Goal: Task Accomplishment & Management: Complete application form

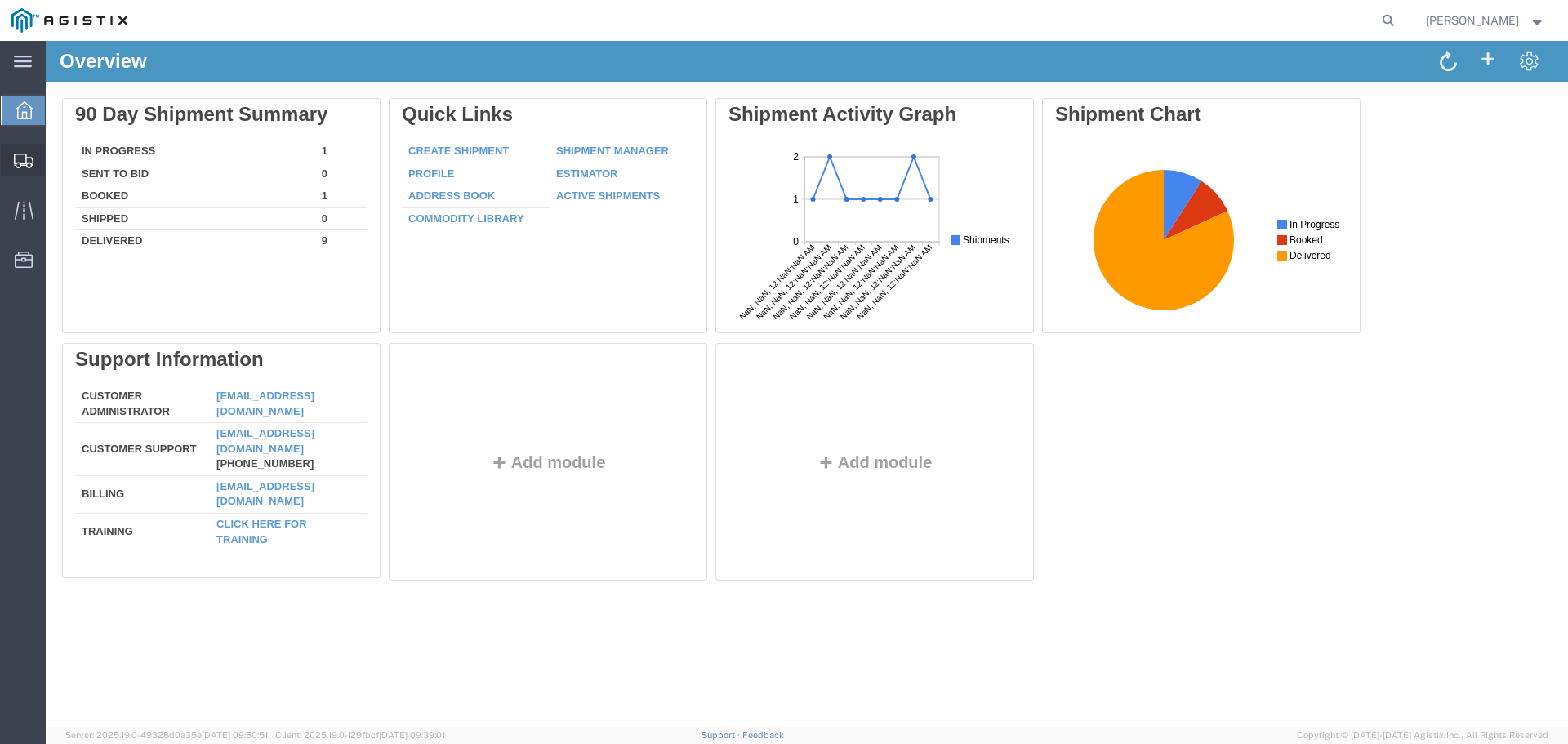
click at [0, 0] on span "Create Shipment" at bounding box center [0, 0] width 0 height 0
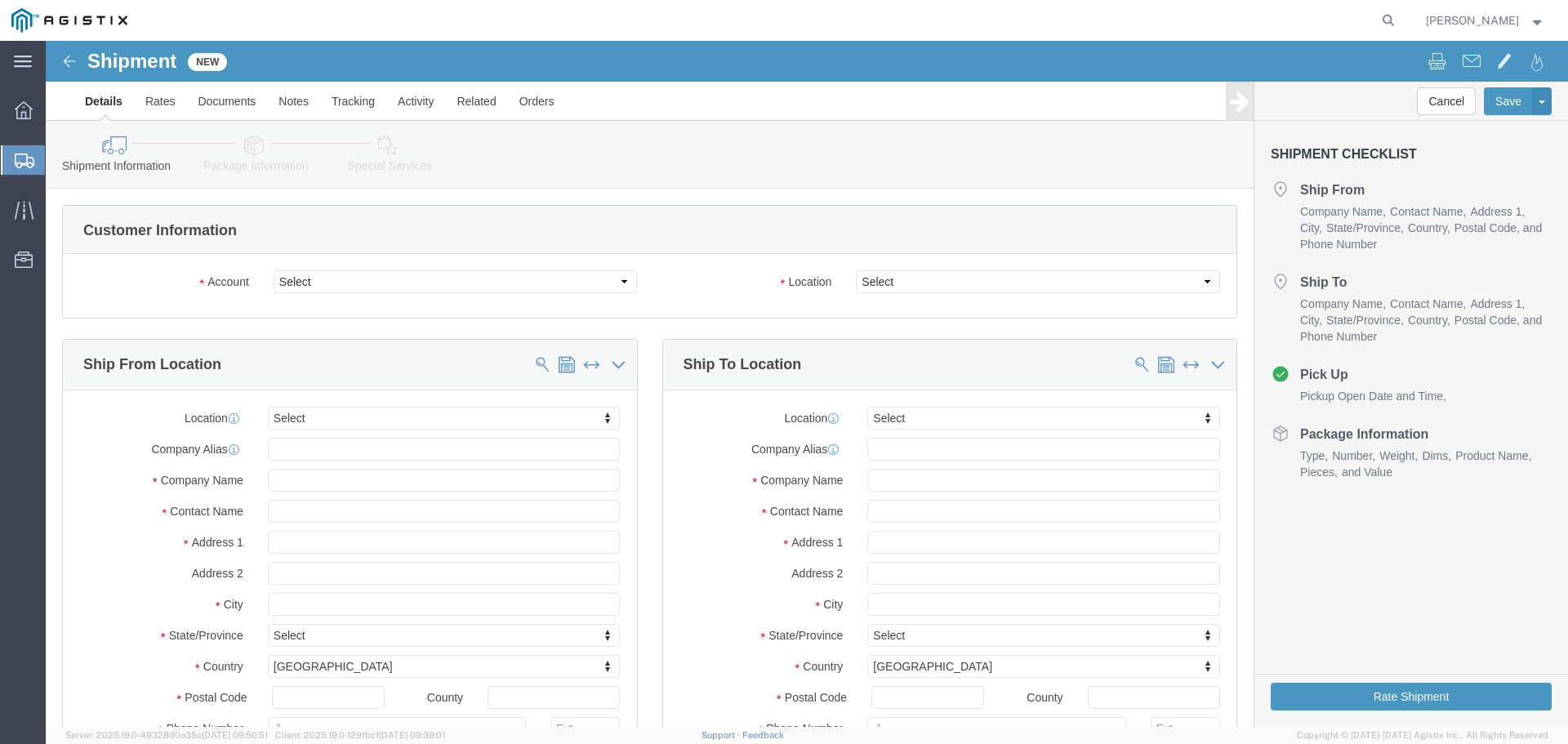
select select
click input "text"
type input "c&d"
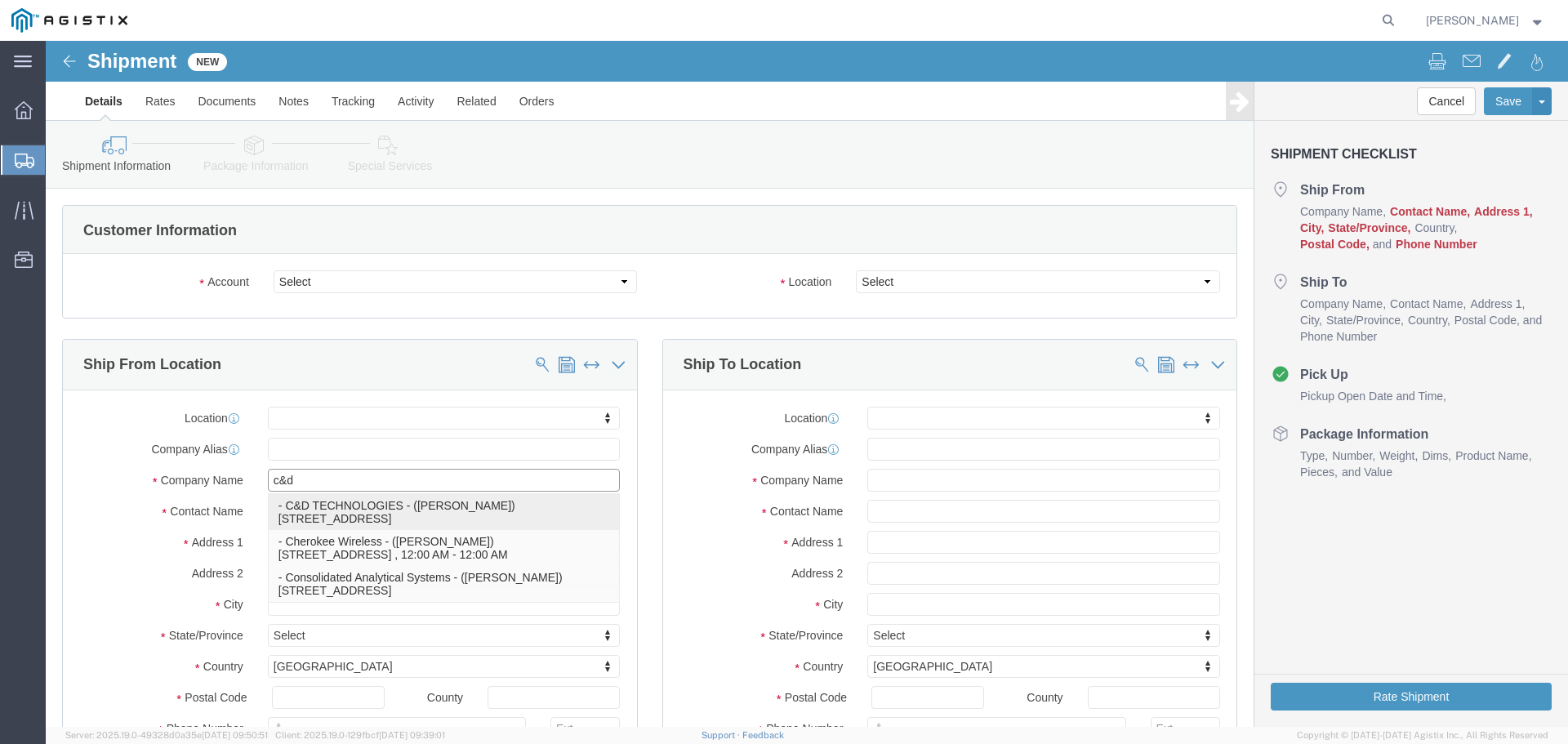
click p "- C&D TECHNOLOGIES - ([PERSON_NAME]) [STREET_ADDRESS]"
select select
type input "[STREET_ADDRESS]"
type input "78503"
type input "C&D TECHNOLOGIES"
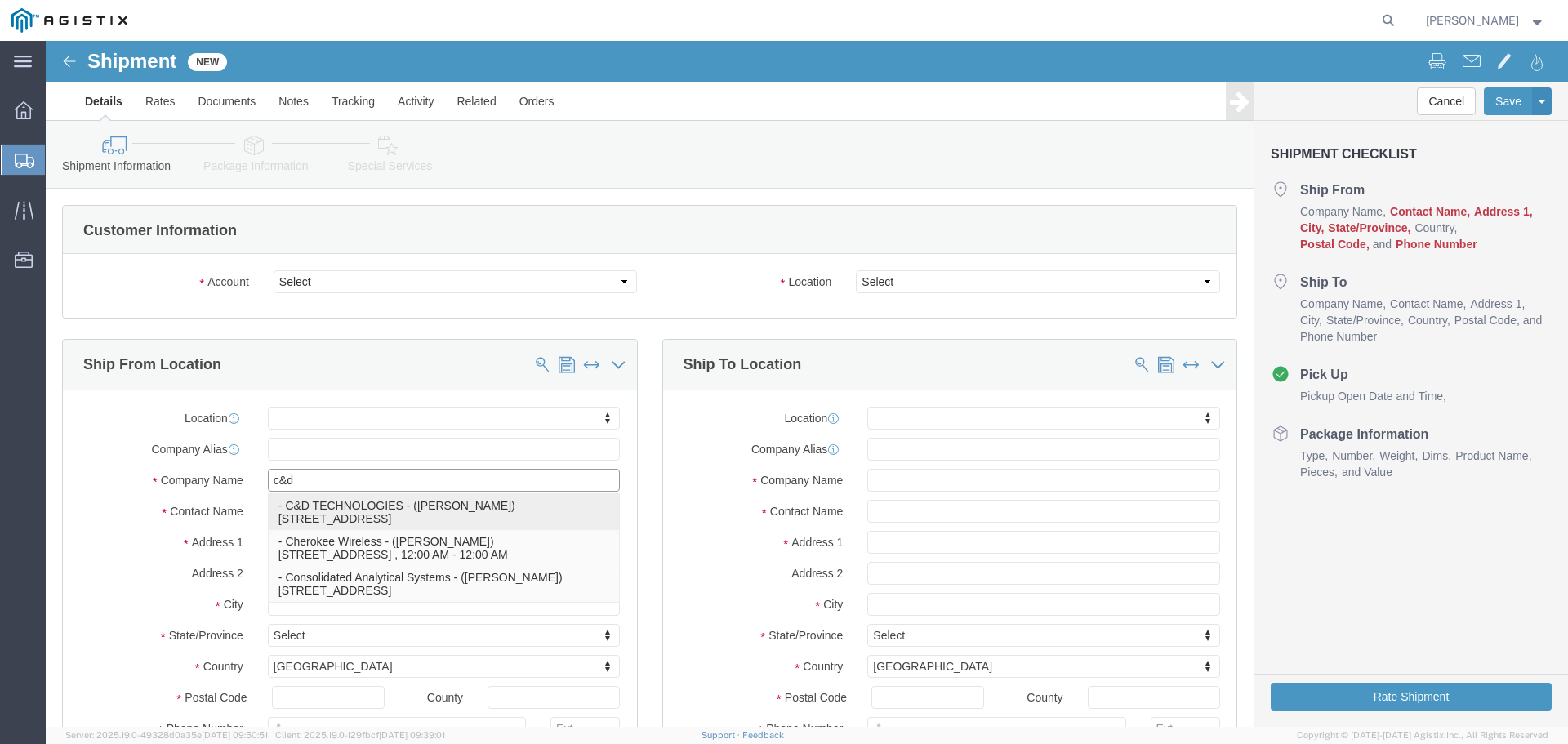
type input "[PERSON_NAME]"
type input "McAllen"
select select "[GEOGRAPHIC_DATA]"
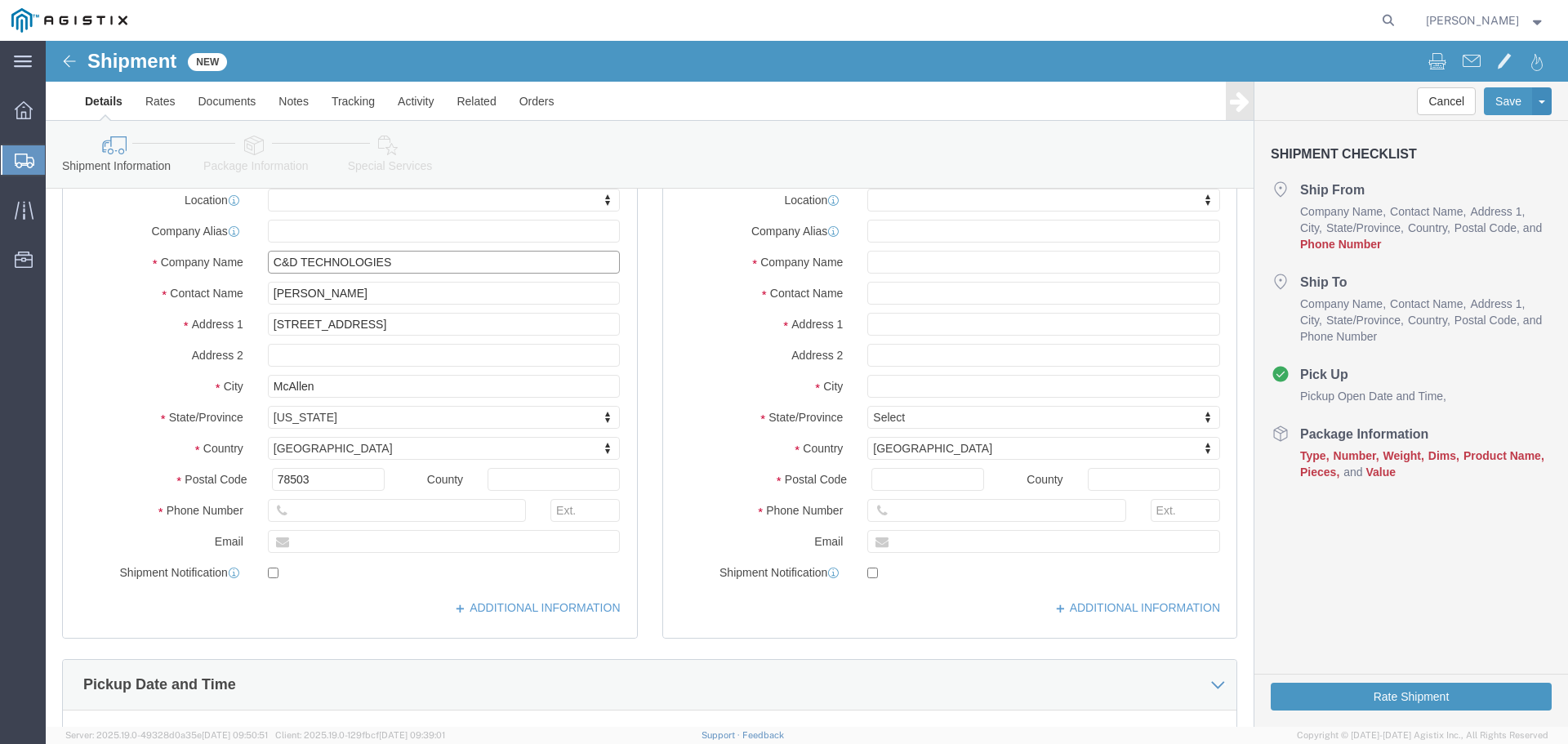
scroll to position [245, 0]
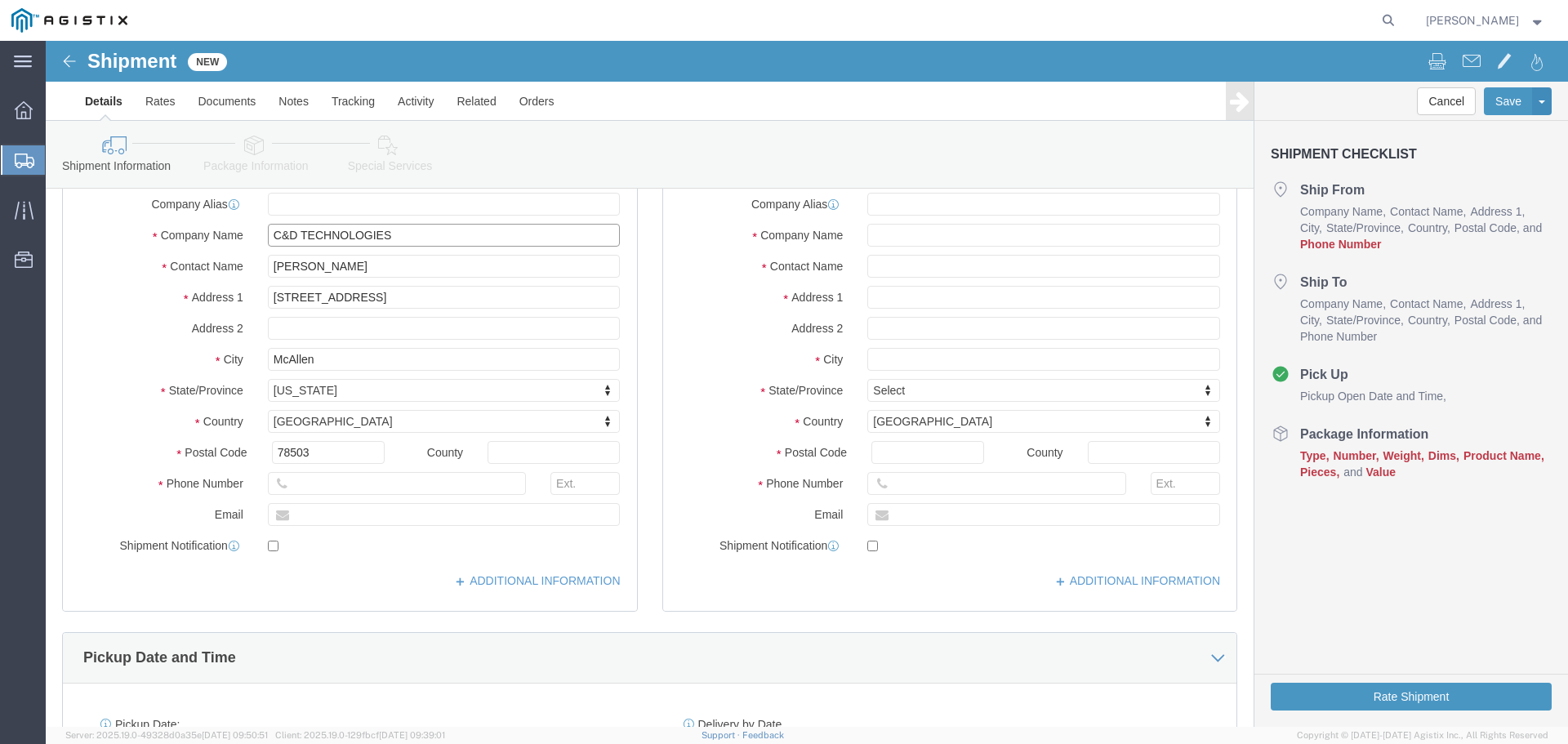
type input "C&D TECHNOLOGIES"
click input "text"
type input "[PHONE_NUMBER]"
click input "text"
type input "[EMAIL_ADDRESS][DOMAIN_NAME]"
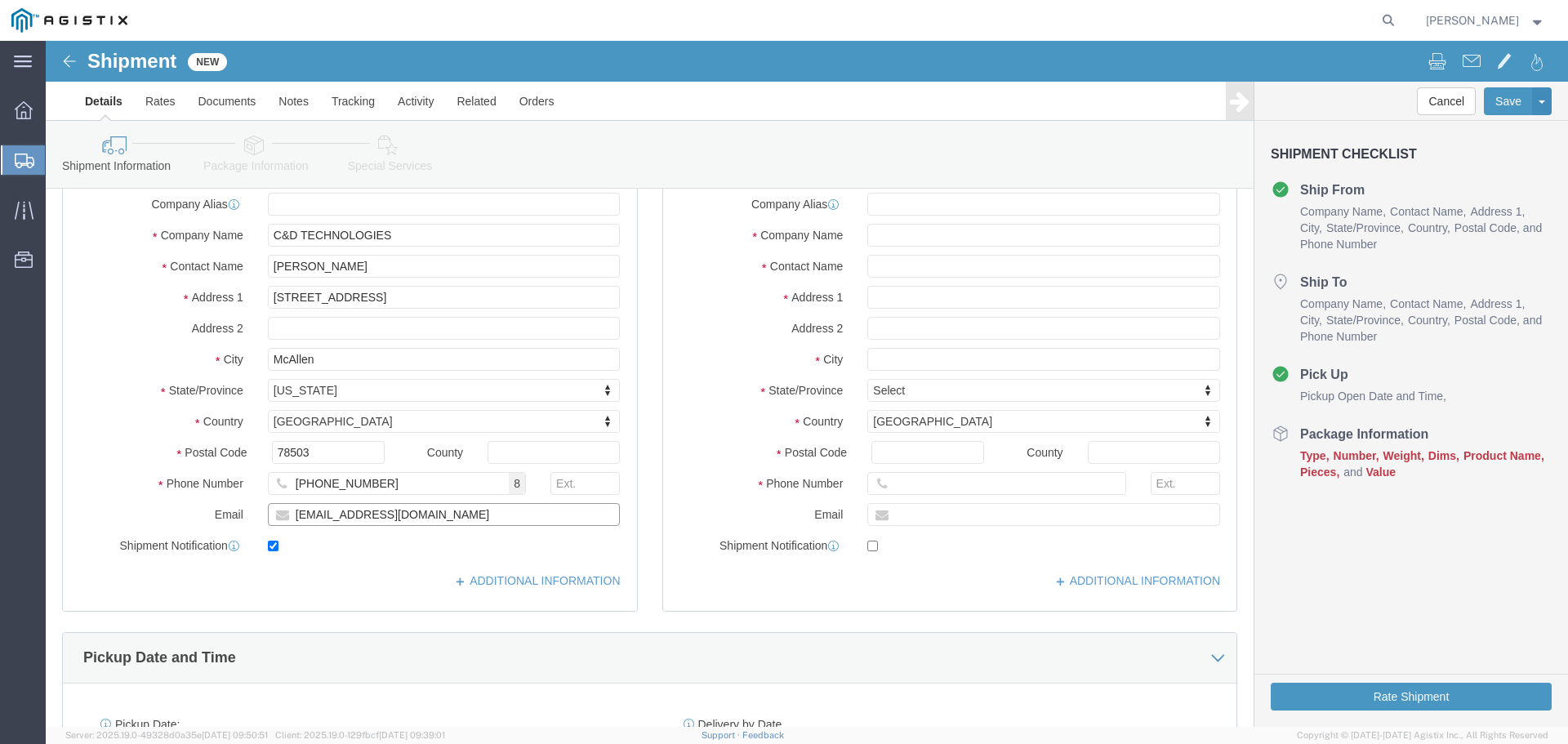
checkbox input "true"
click input "text"
drag, startPoint x: 915, startPoint y: 199, endPoint x: 906, endPoint y: 192, distance: 11.4
click input "text"
type input "american"
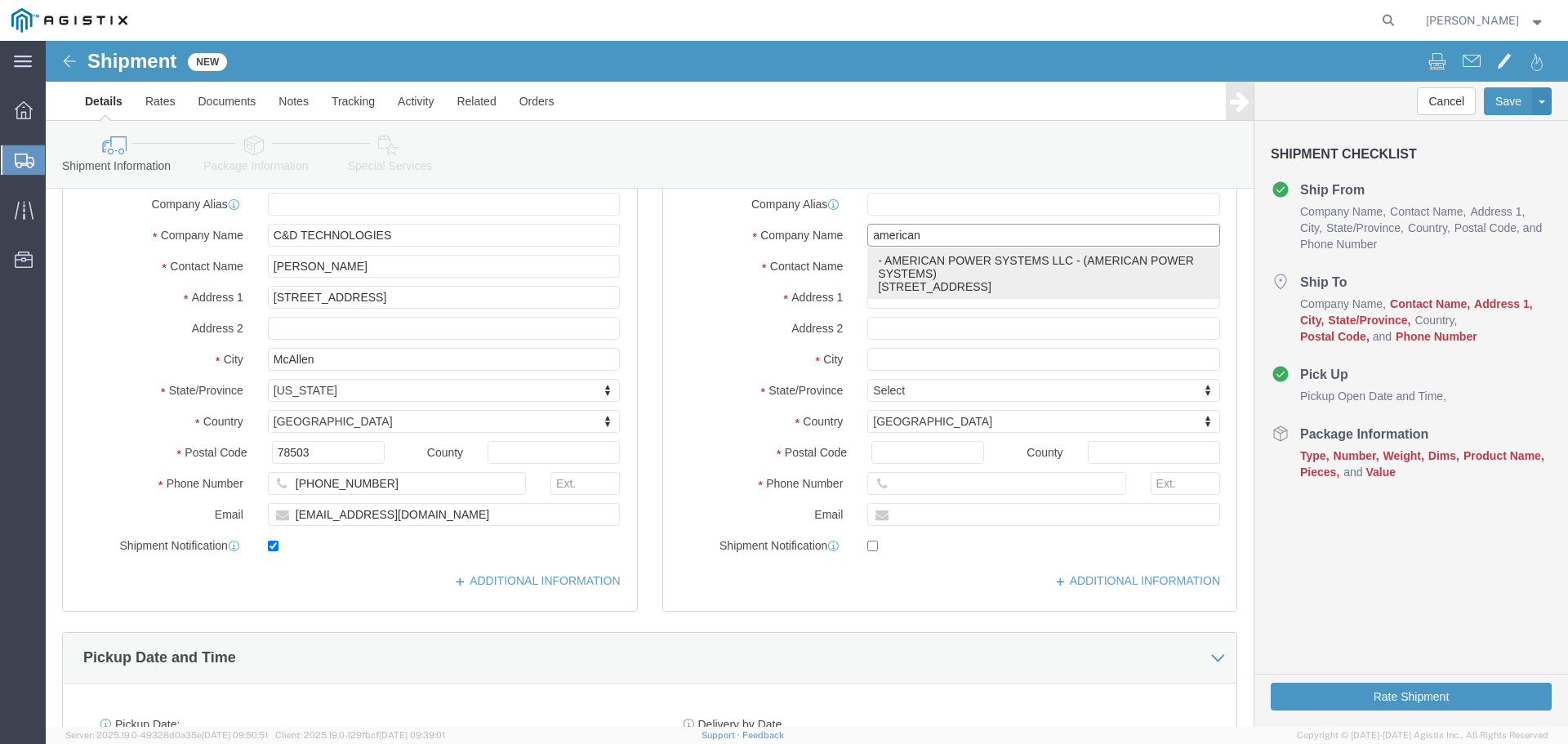
click p "- AMERICAN POWER SYSTEMS LLC - (AMERICAN POWER SYSTEMS) [STREET_ADDRESS]"
select select
type input "[STREET_ADDRESS]"
type input "SUITE C"
type input "95206"
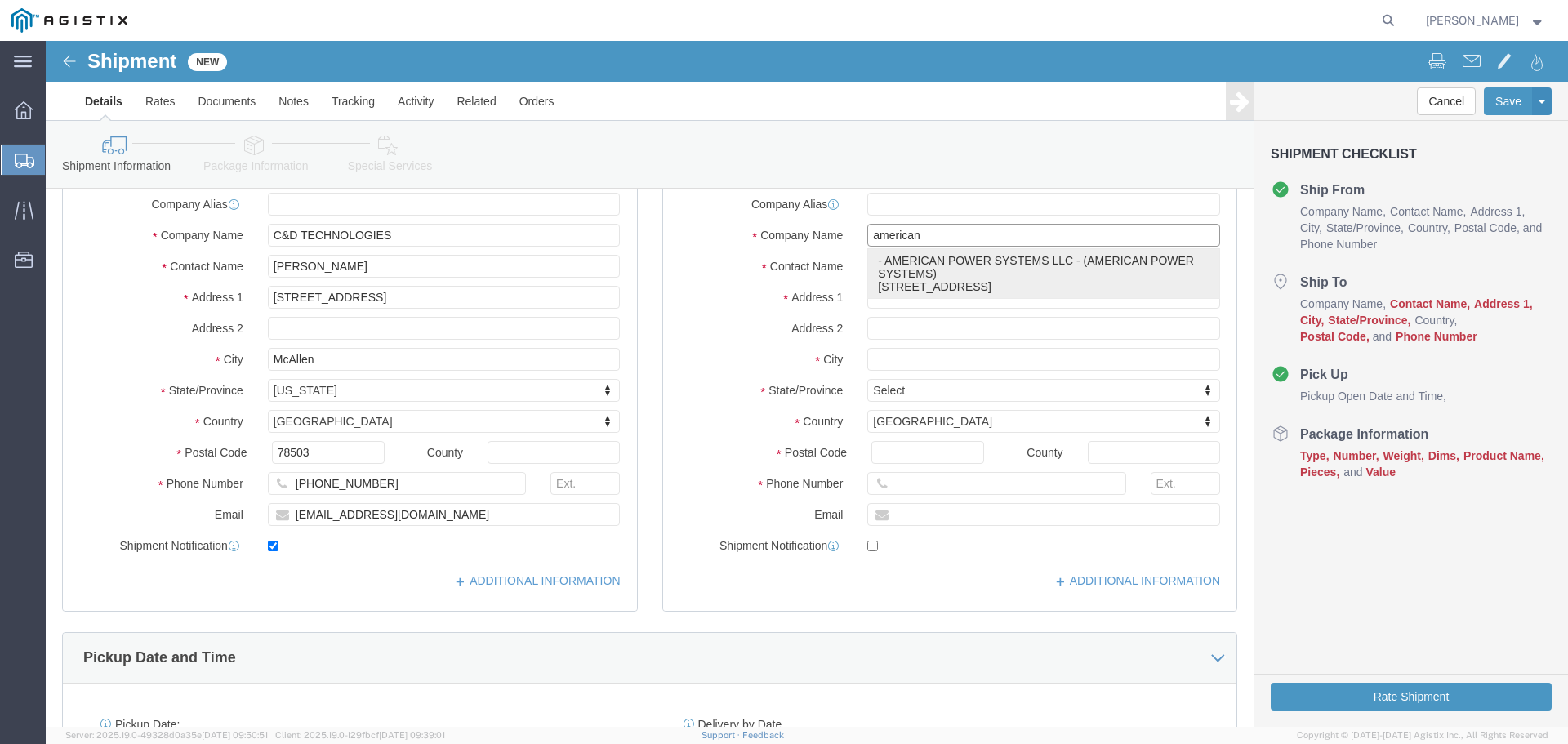
type input "AMERICAN POWER SYSTEMS LLC"
type input "AMERICAN POWER SYSTEMS"
type input "STOCKTON"
select select "CA"
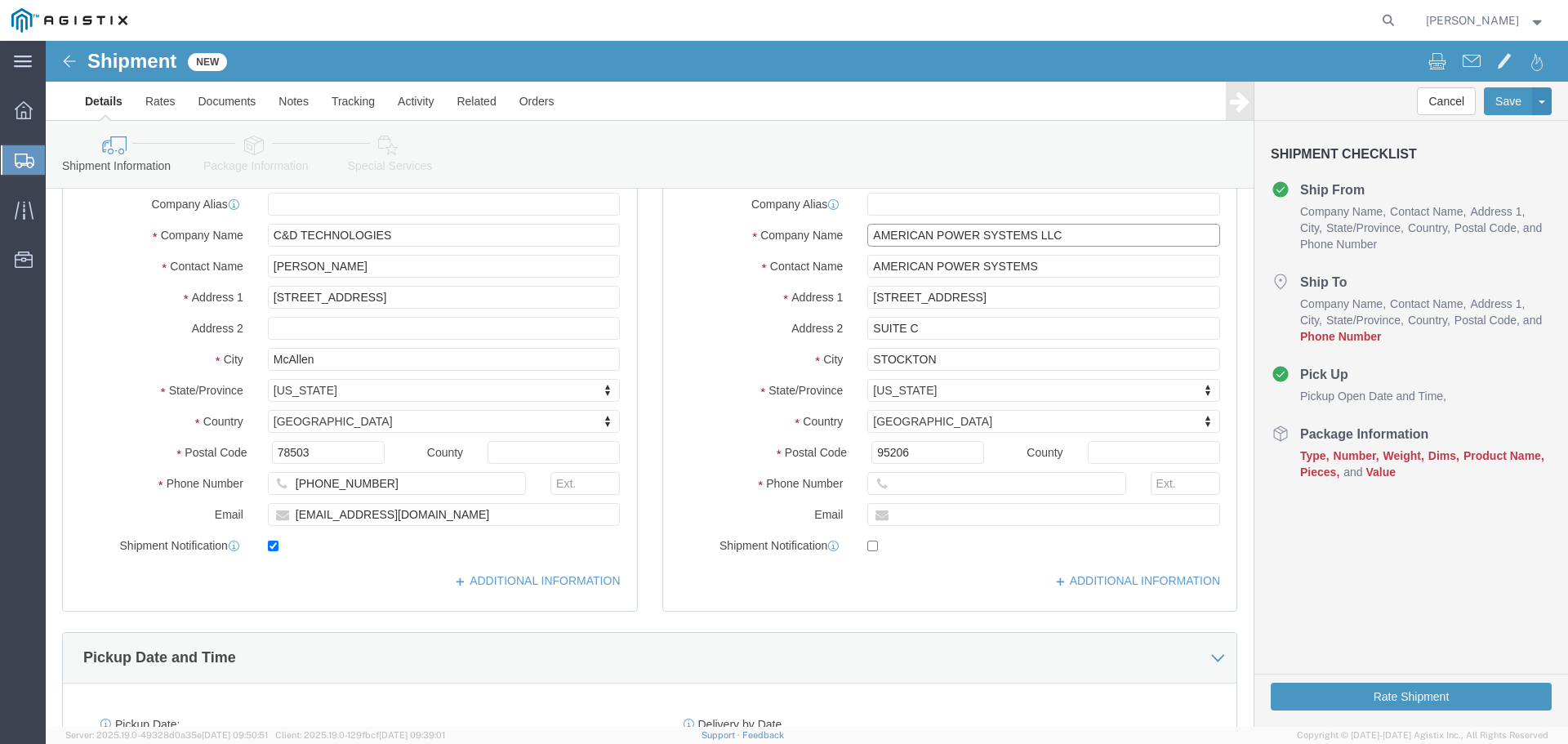
type input "AMERICAN POWER SYSTEMS LLC"
click input "text"
type input "[PHONE_NUMBER]"
click input "text"
click label "Email"
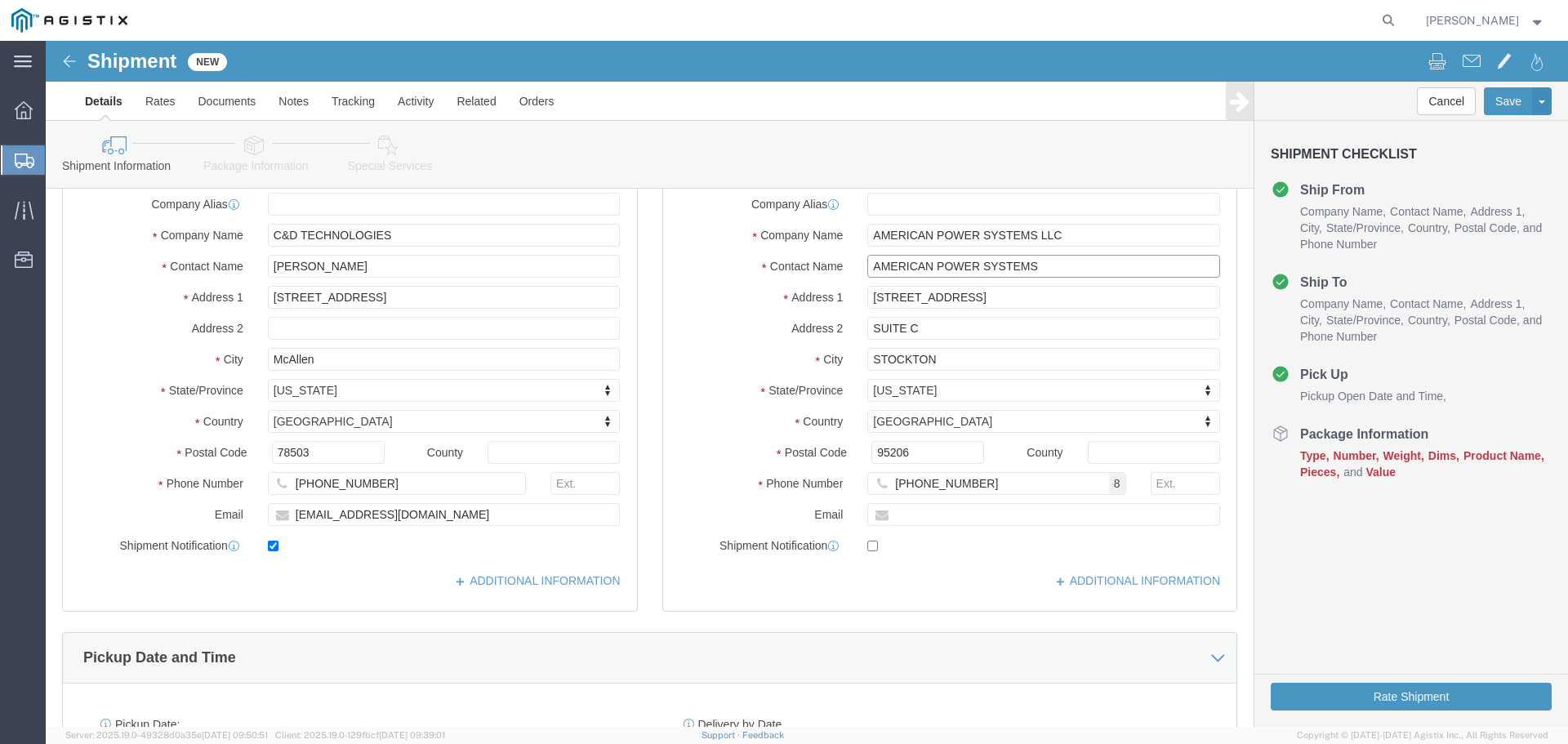
drag, startPoint x: 996, startPoint y: 225, endPoint x: 760, endPoint y: 247, distance: 237.0
click div "Location My Profile Location (OBSOLETE) [PERSON_NAME] SC - GC TRAILER (OBSOLETE…"
type input "b"
type input "[PERSON_NAME]"
click label "Address 1"
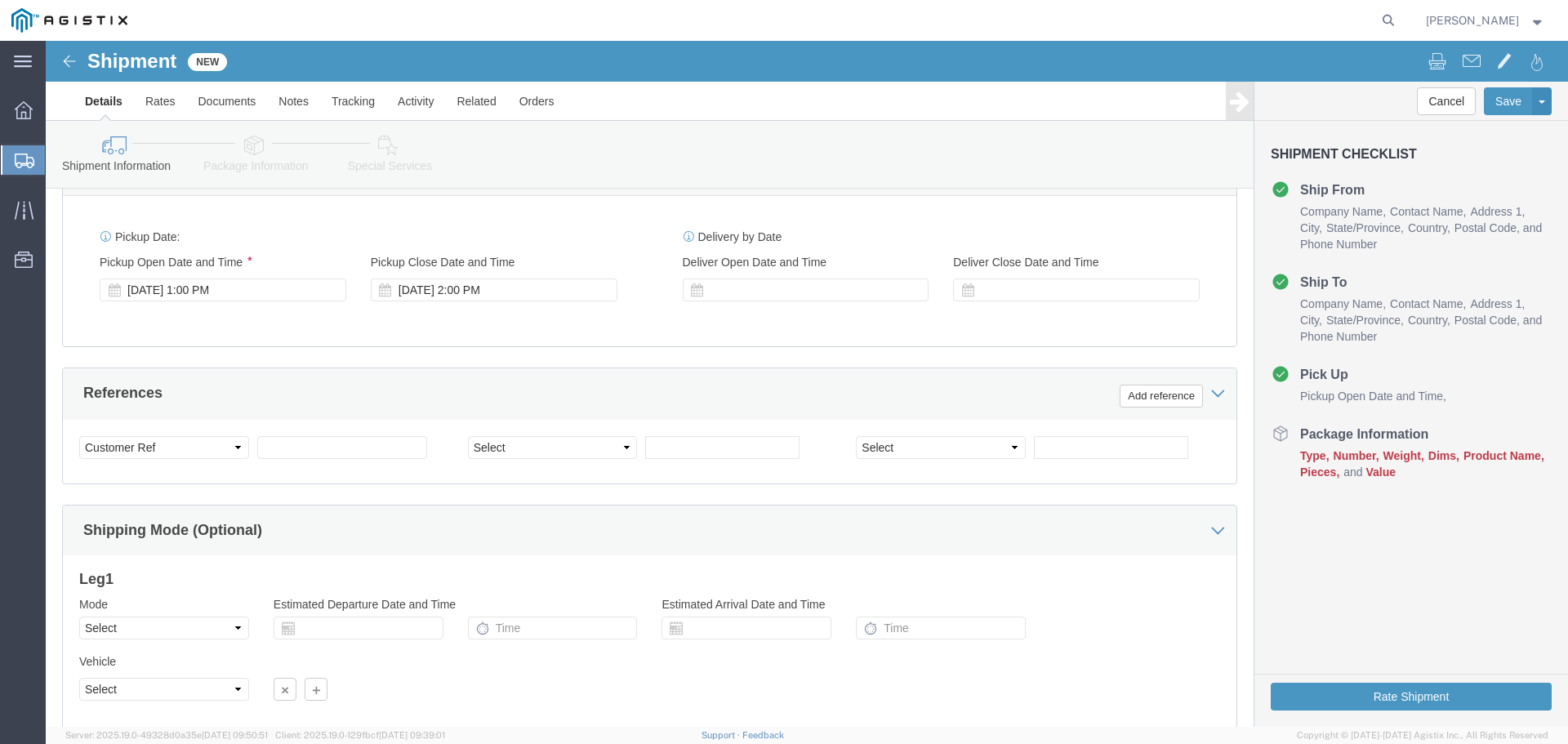
scroll to position [735, 0]
click div
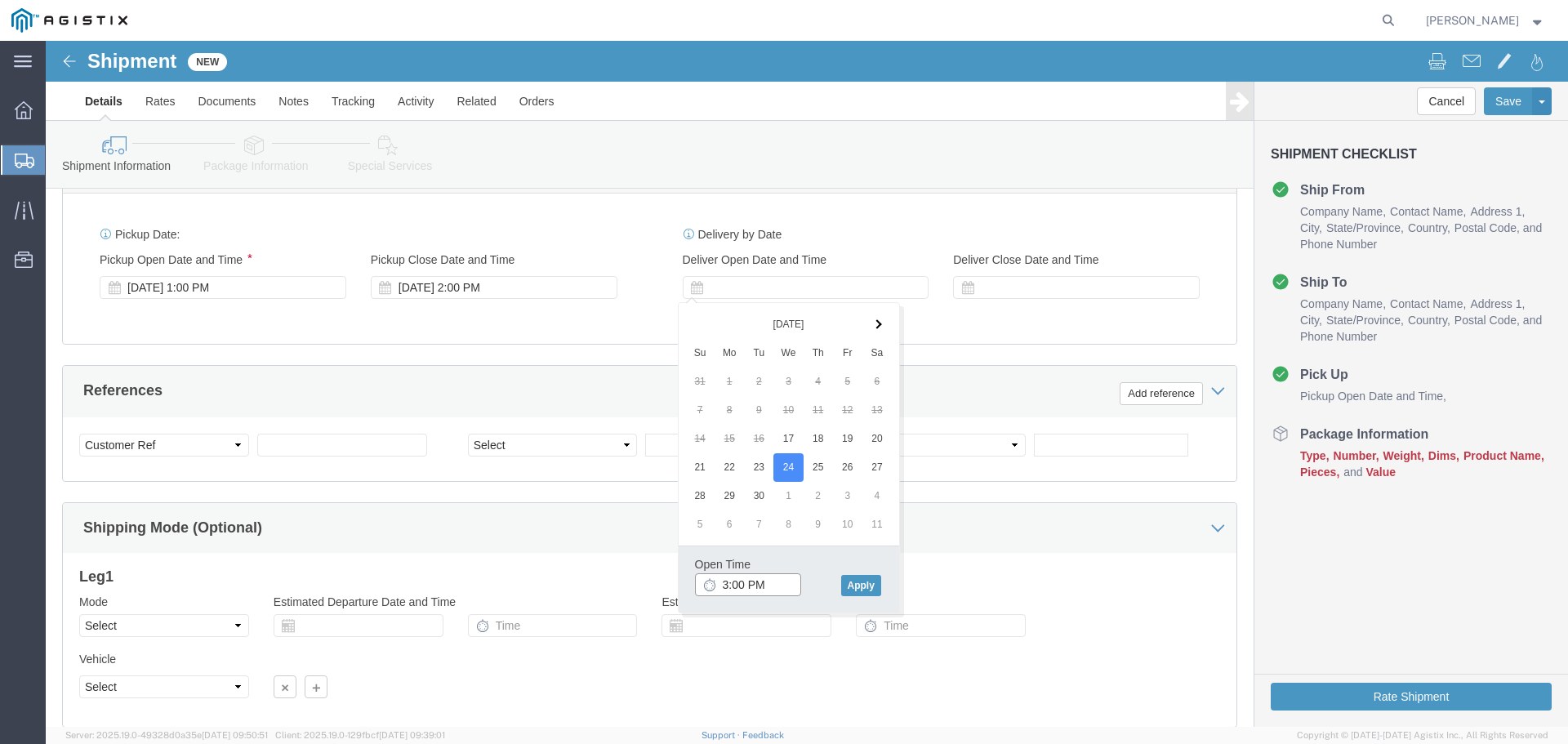
click input "3:00 PM"
click input "8:00 PM"
type input "8:00 AM"
click button "Apply"
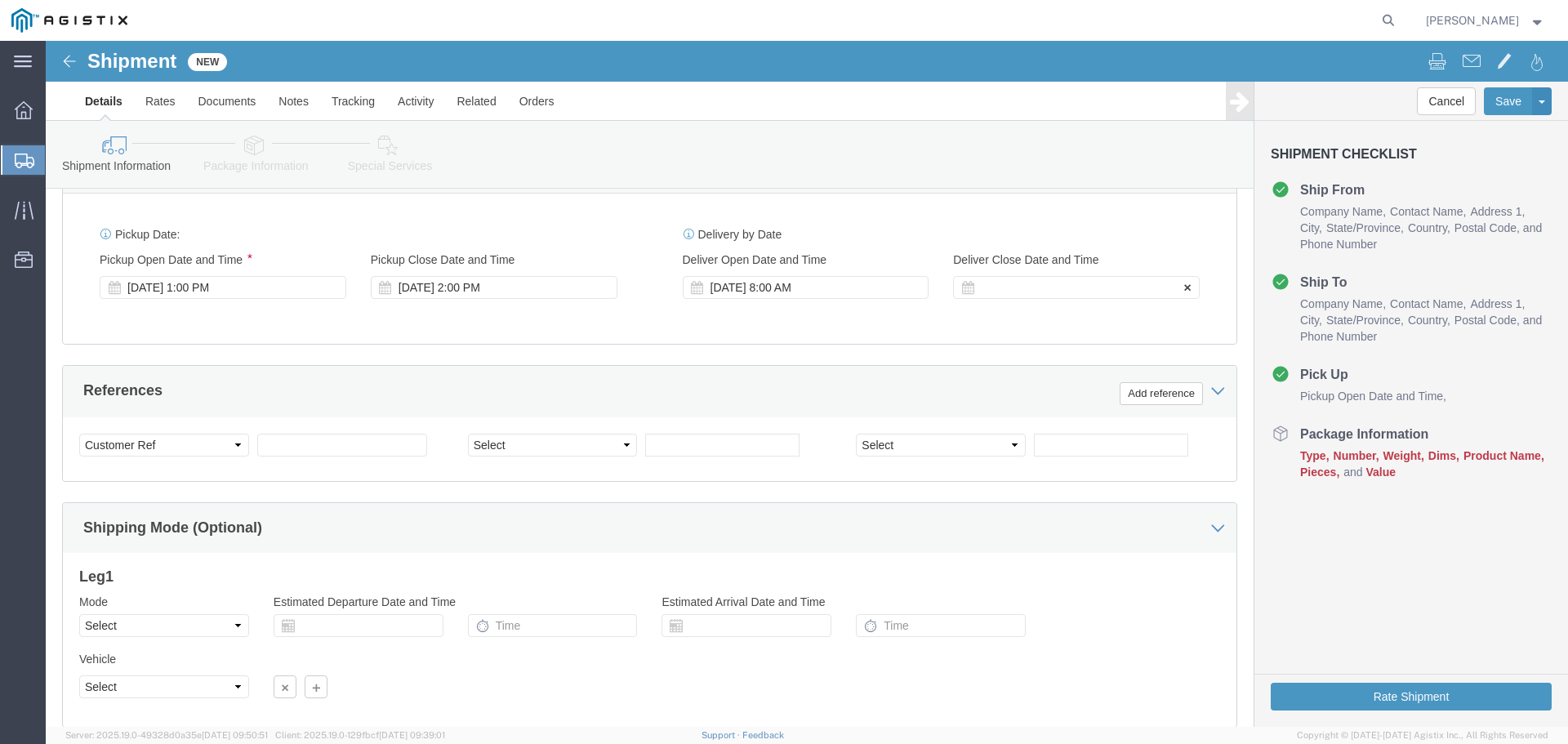
click div
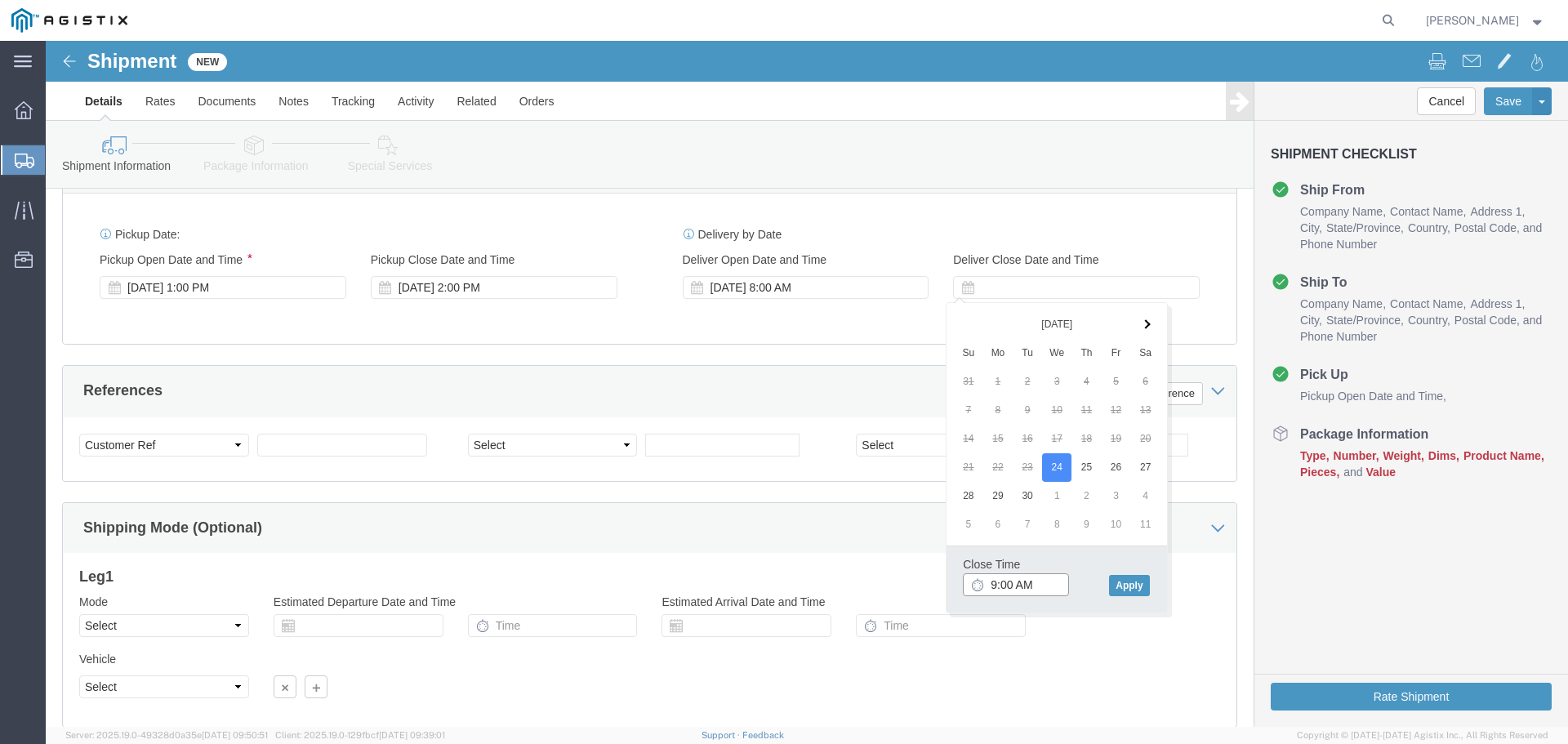
click input "9:00 AM"
type input "2:00 PM"
click button "Apply"
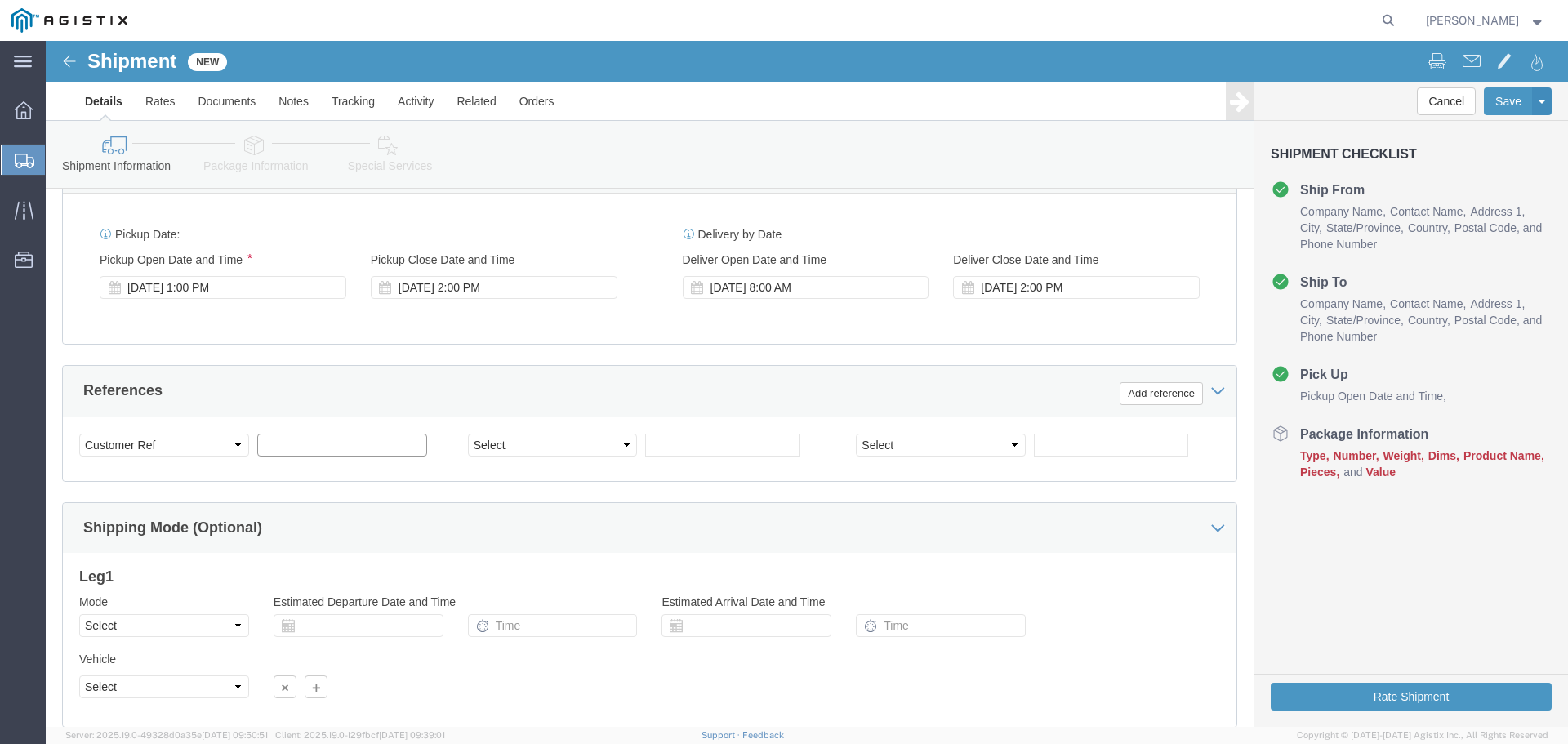
click input "text"
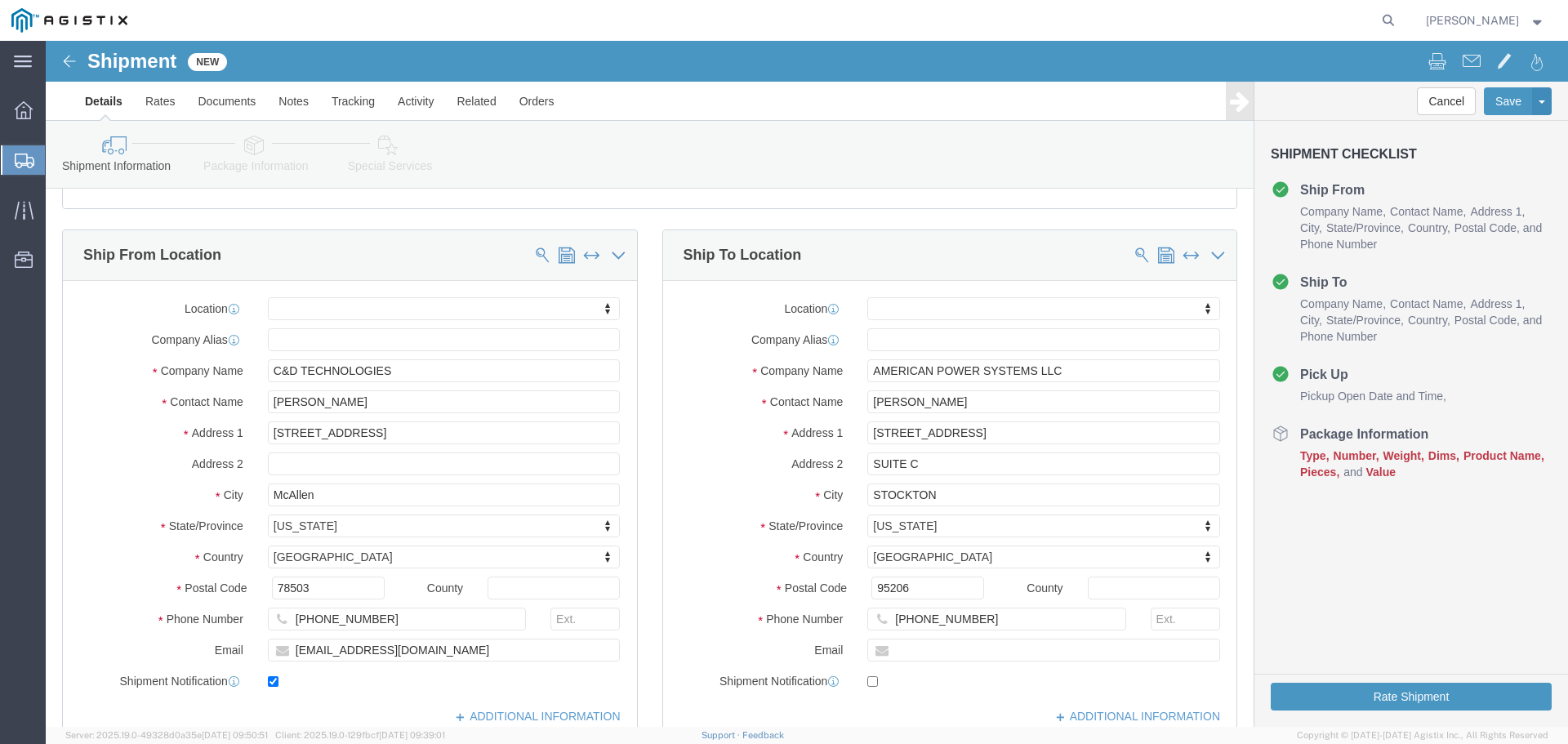
scroll to position [0, 0]
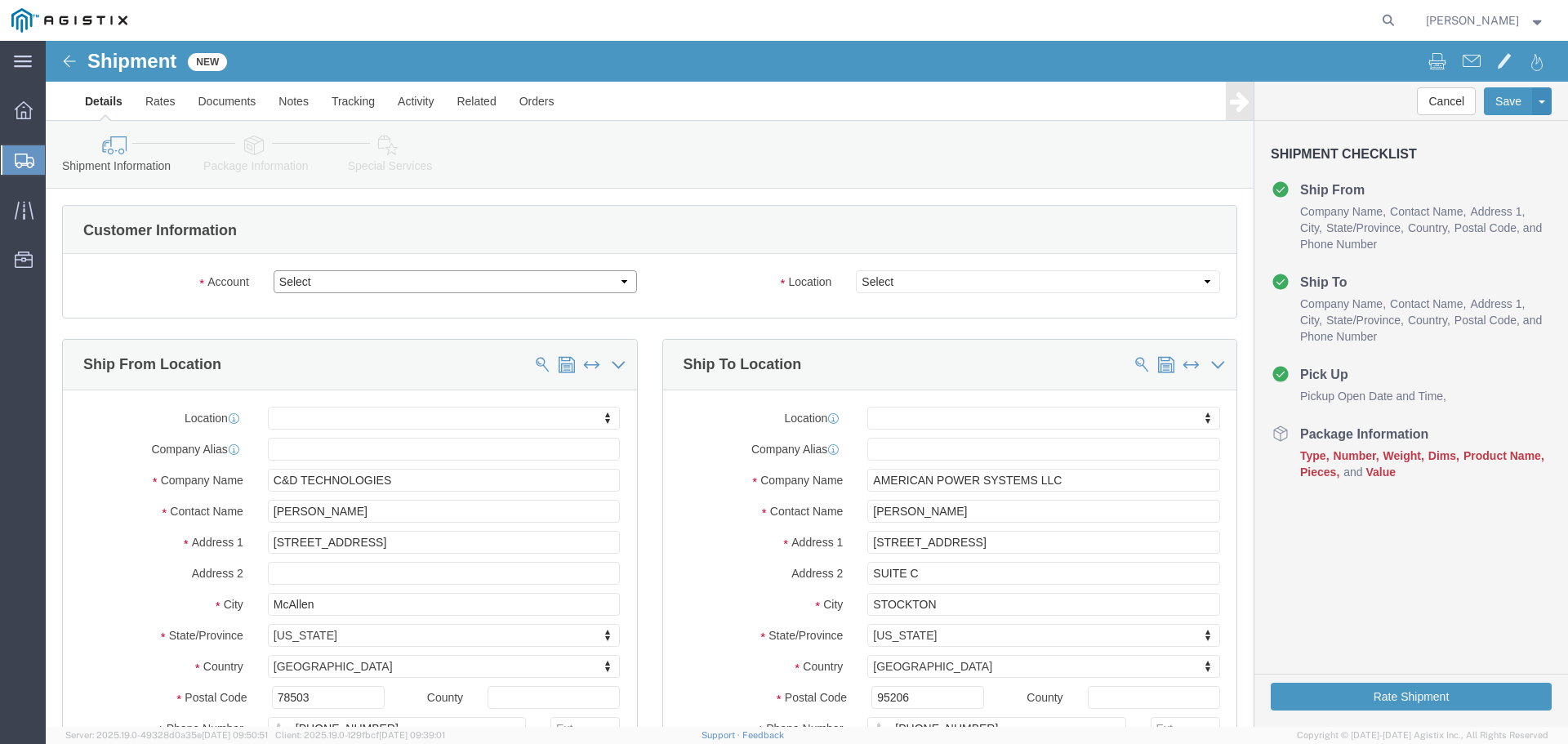
click select "Select PG&E [PERSON_NAME] International"
select select "9596"
click select "Select PG&E [PERSON_NAME] International"
select select "PURCHORD"
select select
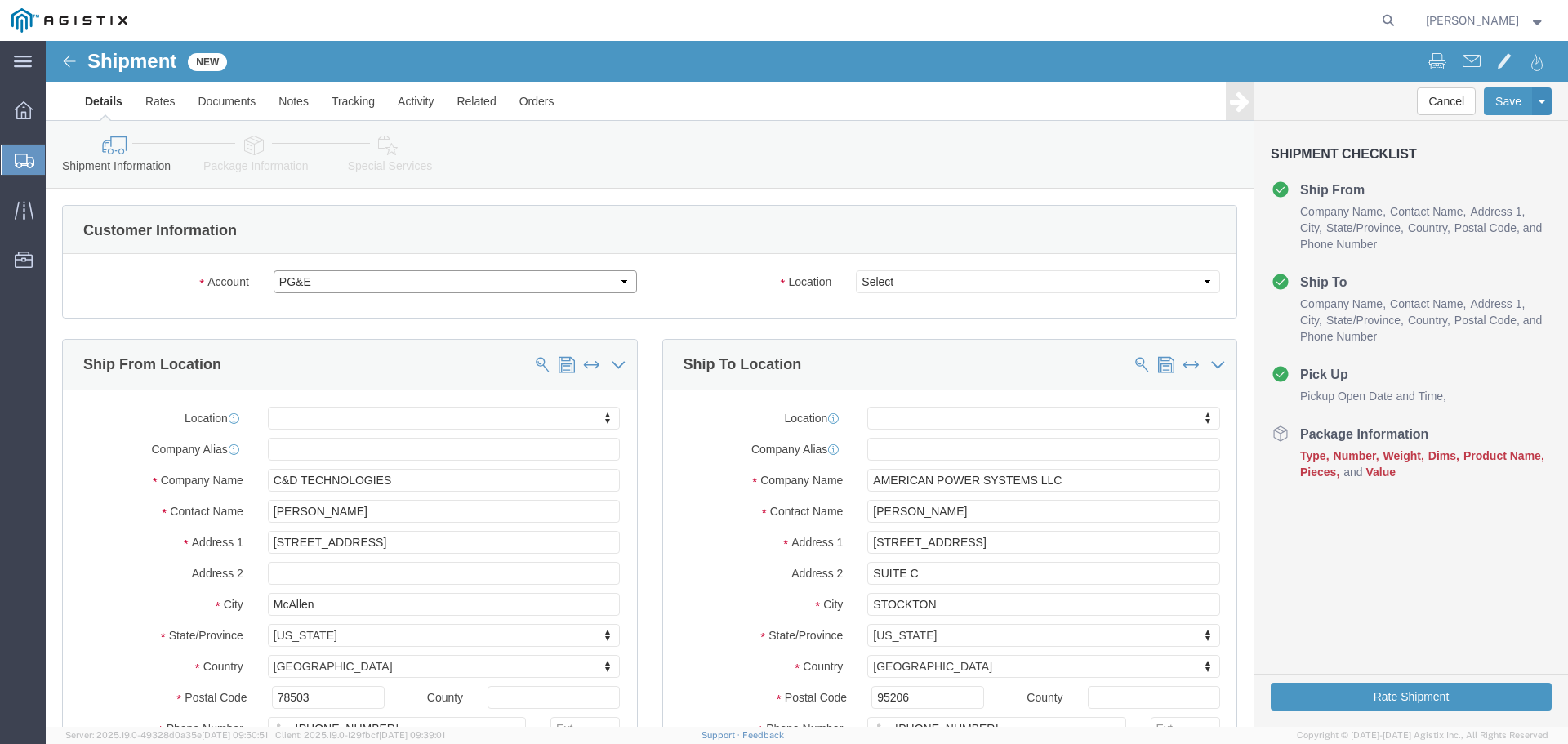
select select
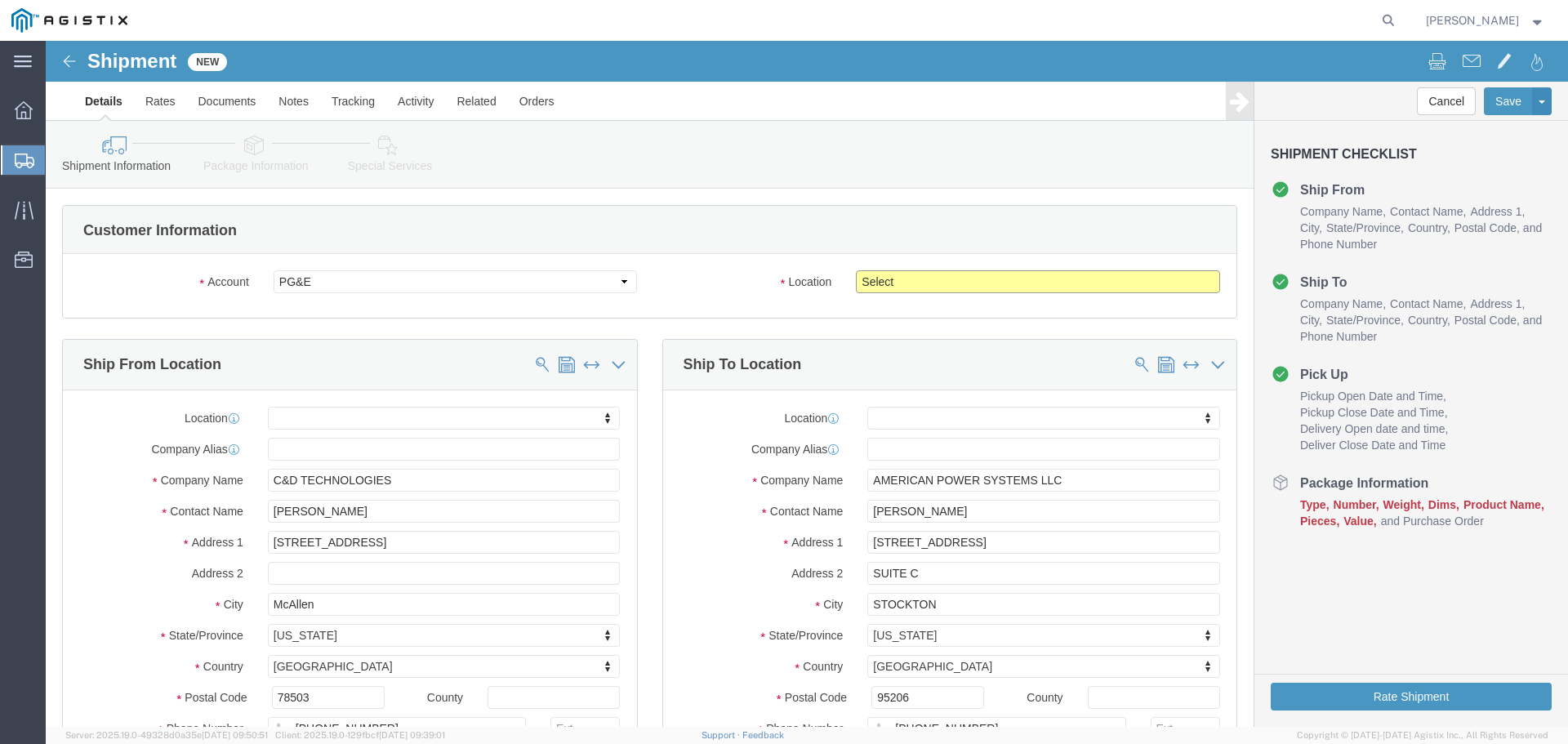
click select "Select All Others [GEOGRAPHIC_DATA] [GEOGRAPHIC_DATA] [GEOGRAPHIC_DATA] [GEOGRA…"
select select "23082"
click select "Select All Others [GEOGRAPHIC_DATA] [GEOGRAPHIC_DATA] [GEOGRAPHIC_DATA] [GEOGRA…"
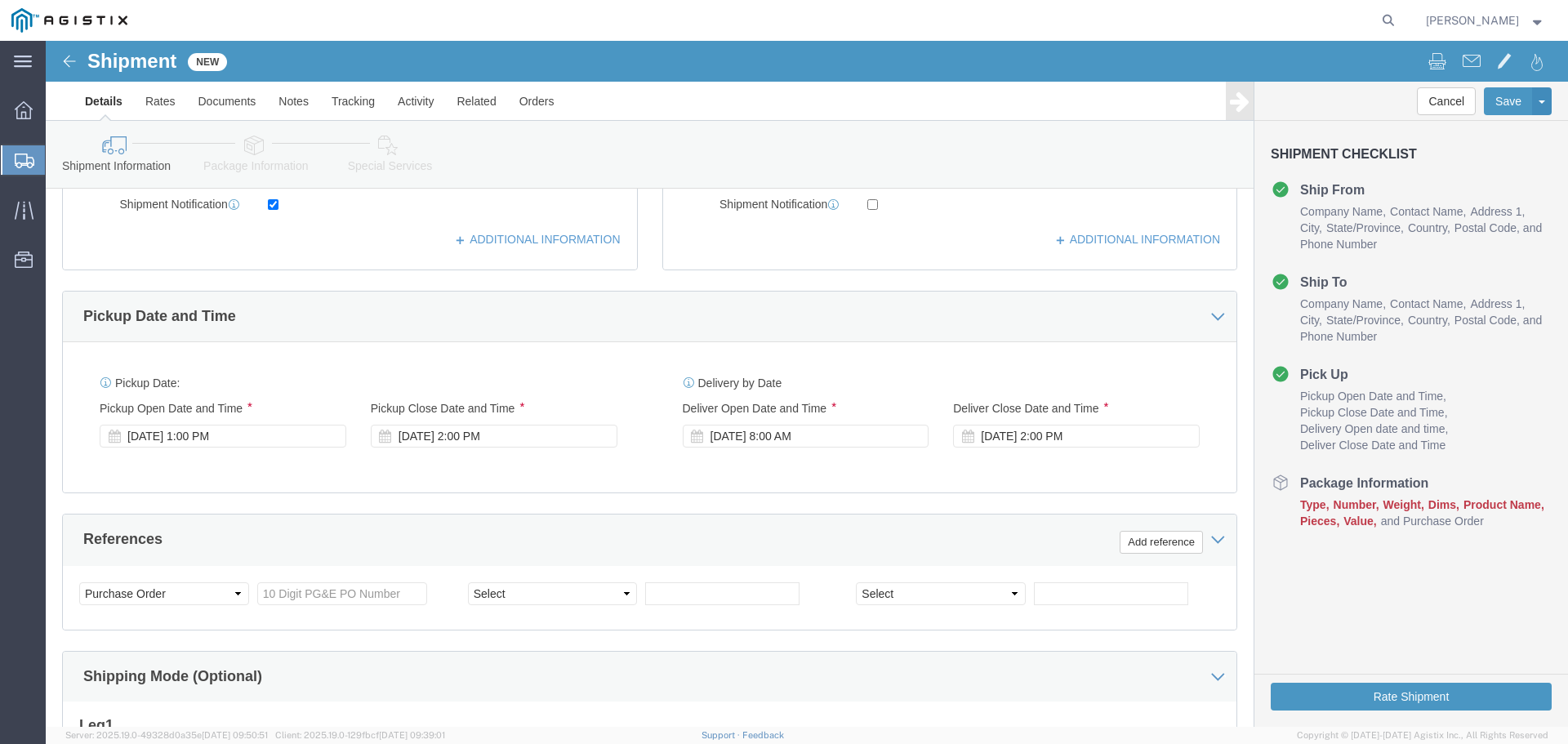
scroll to position [817, 0]
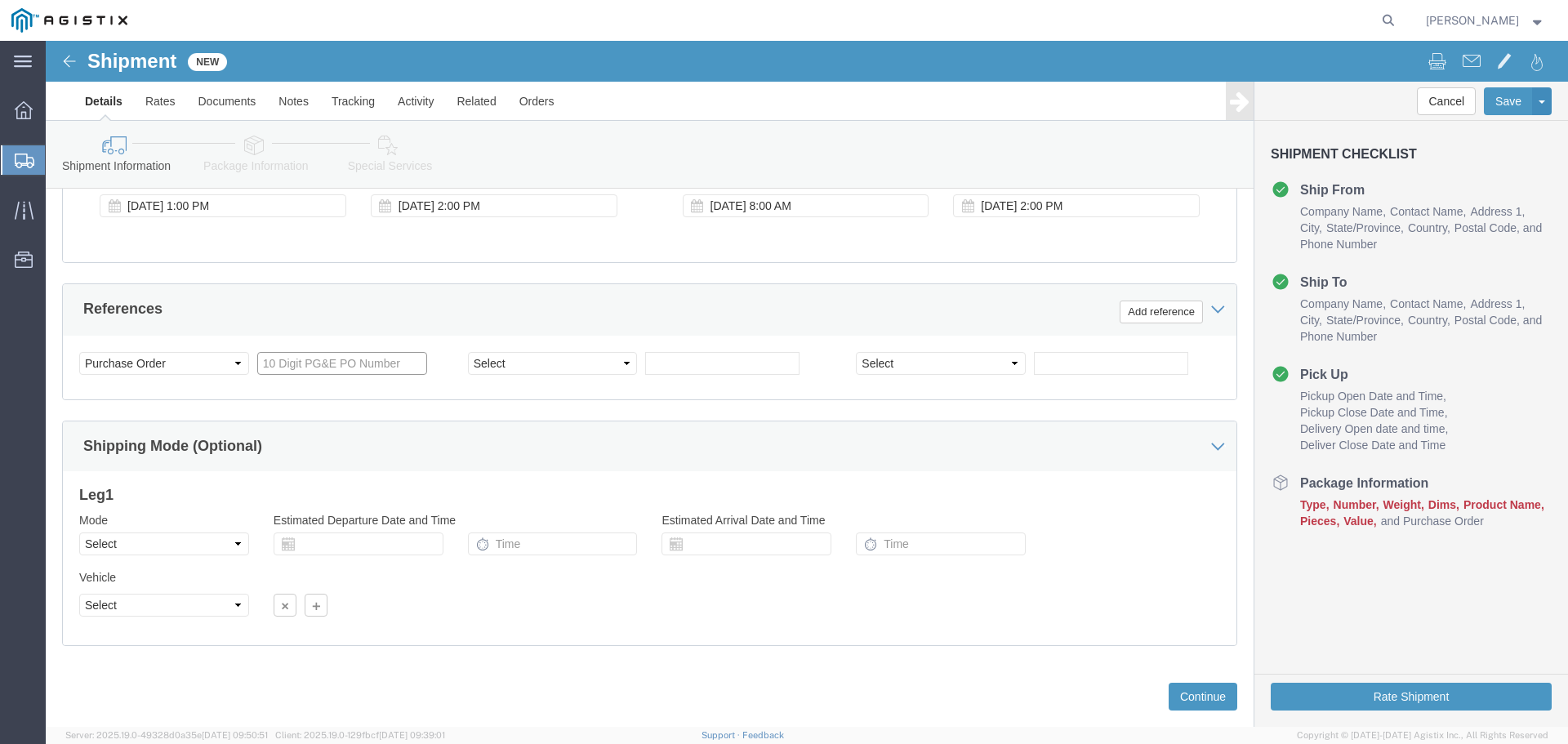
click input "text"
